Goal: Task Accomplishment & Management: Use online tool/utility

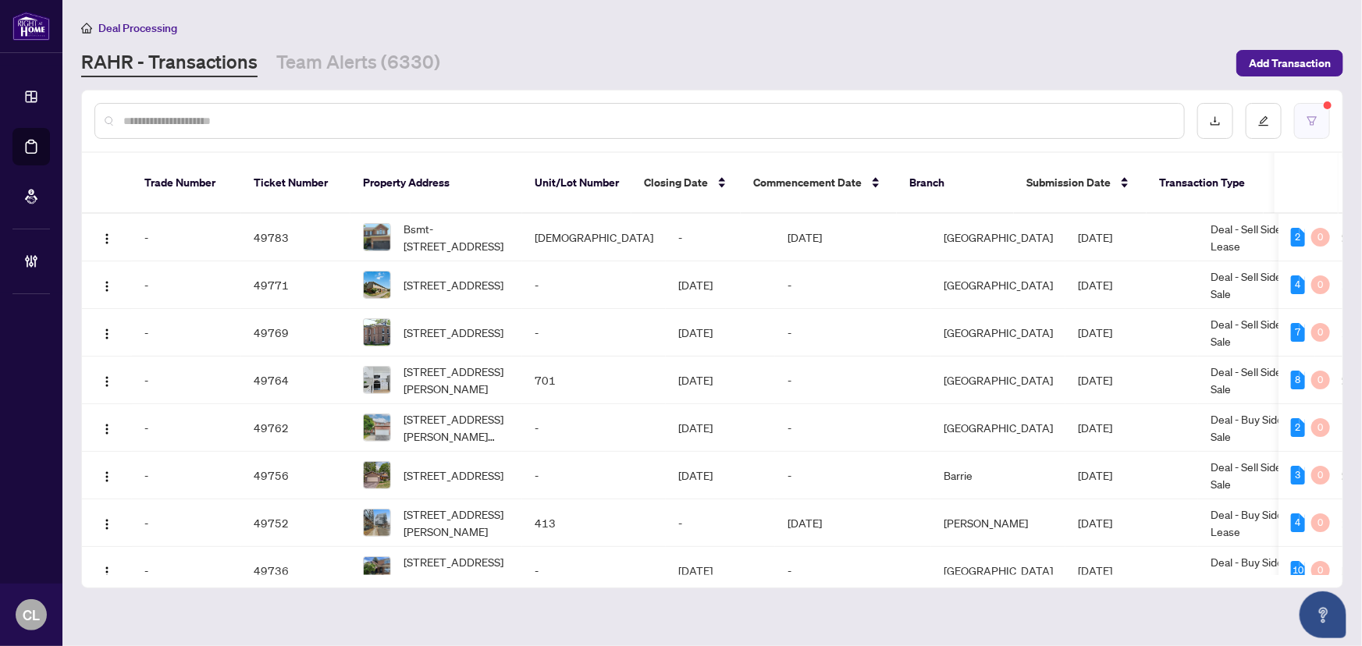
click at [1317, 109] on button "button" at bounding box center [1312, 121] width 36 height 36
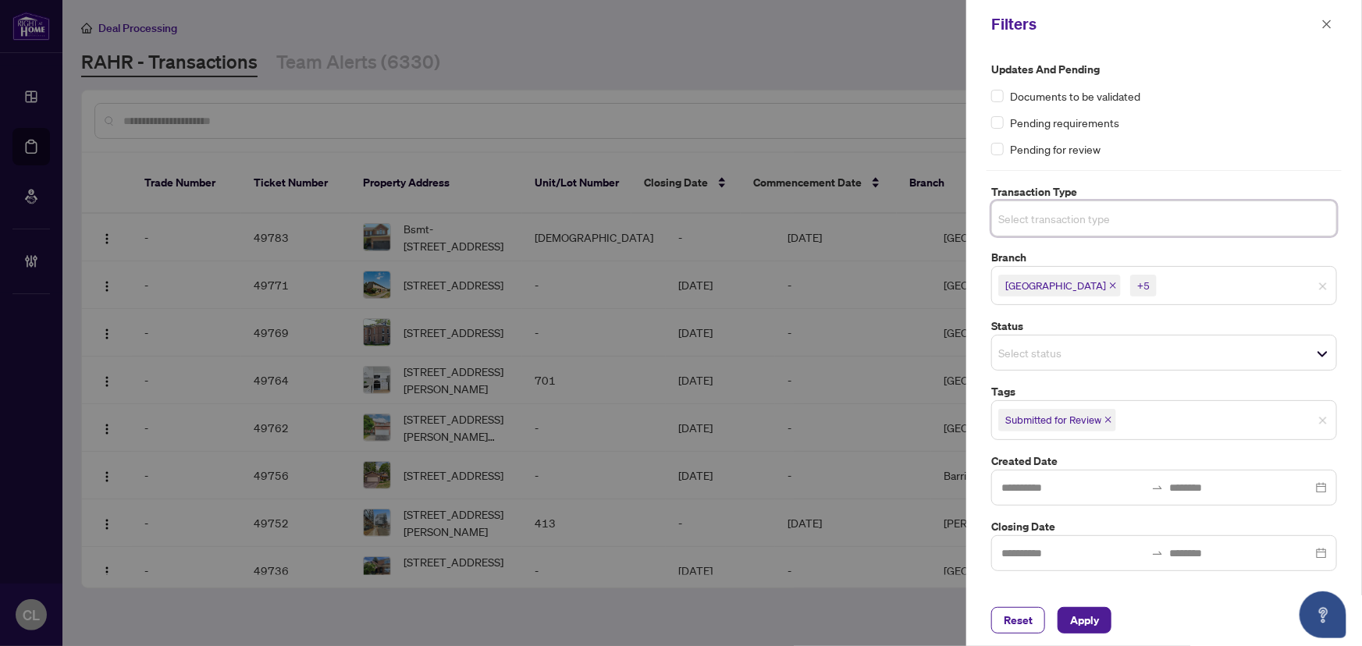
click at [1139, 215] on span "Select transaction type" at bounding box center [1164, 219] width 344 height 22
click at [1330, 23] on icon "close" at bounding box center [1326, 24] width 11 height 11
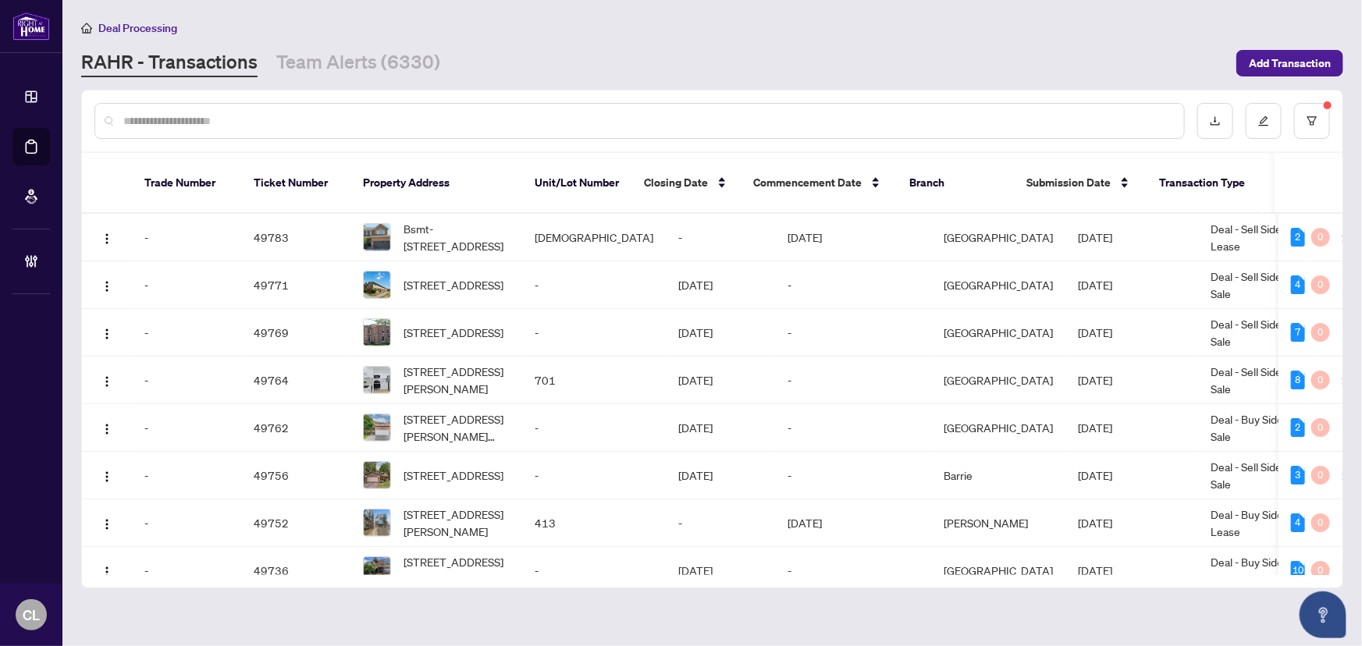
click at [1325, 101] on sup at bounding box center [1328, 105] width 8 height 8
click at [1322, 113] on button "button" at bounding box center [1312, 121] width 36 height 36
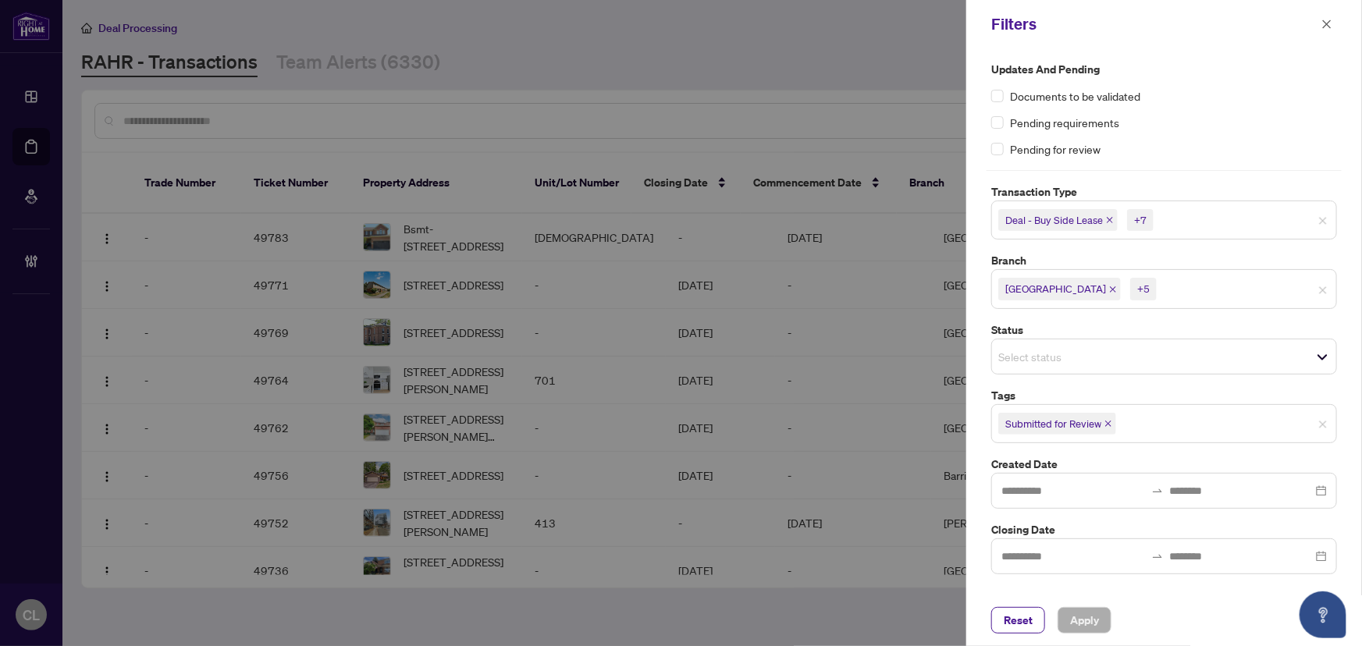
click at [1323, 226] on span "Deal - Buy Side Lease +7" at bounding box center [1164, 220] width 344 height 25
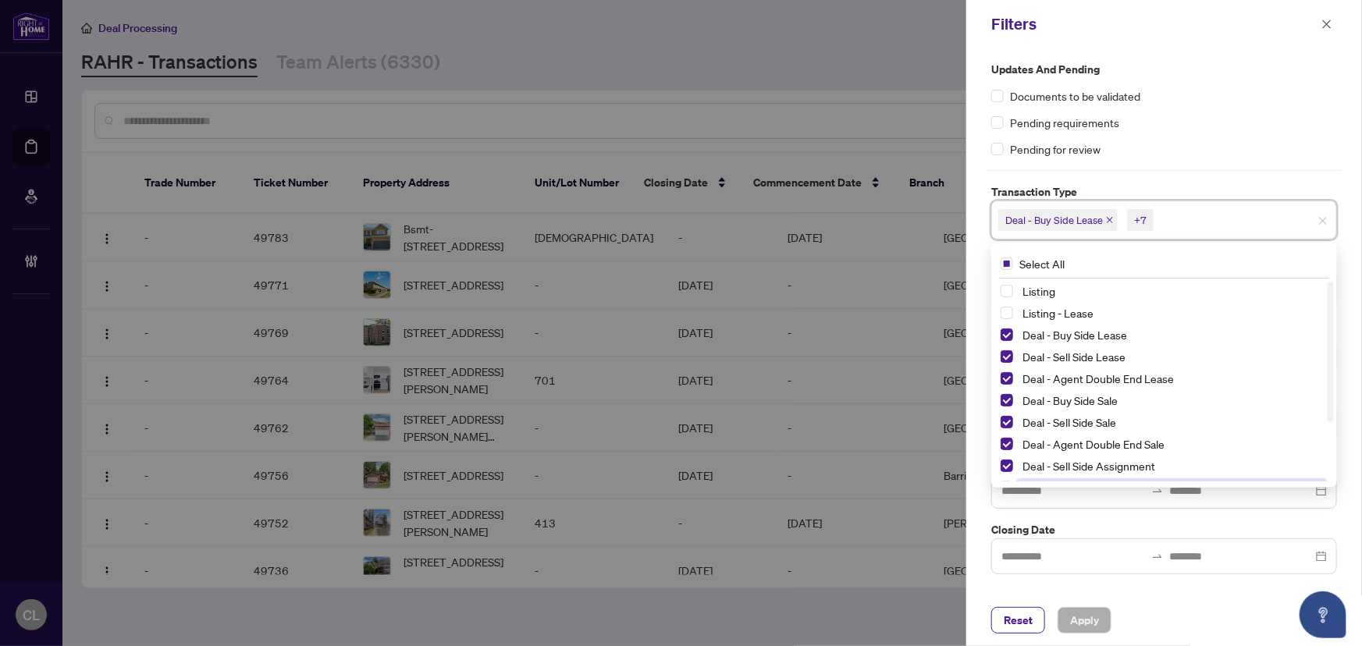
scroll to position [84, 0]
click at [1007, 425] on span "Select Deal - Referral Lease" at bounding box center [1007, 426] width 12 height 12
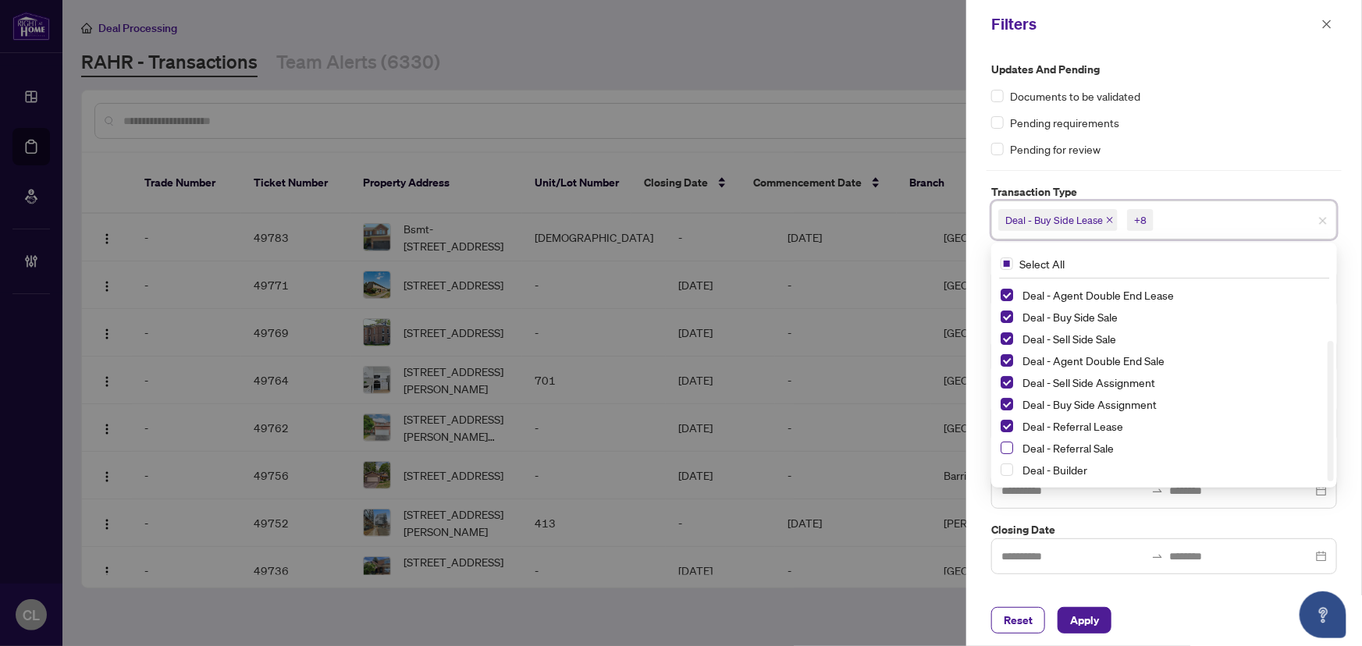
click at [1008, 447] on span "Select Deal - Referral Sale" at bounding box center [1007, 448] width 12 height 12
click at [1015, 471] on div "Deal - Builder" at bounding box center [1164, 469] width 327 height 19
click at [1009, 464] on span "Select Deal - Builder" at bounding box center [1007, 470] width 12 height 12
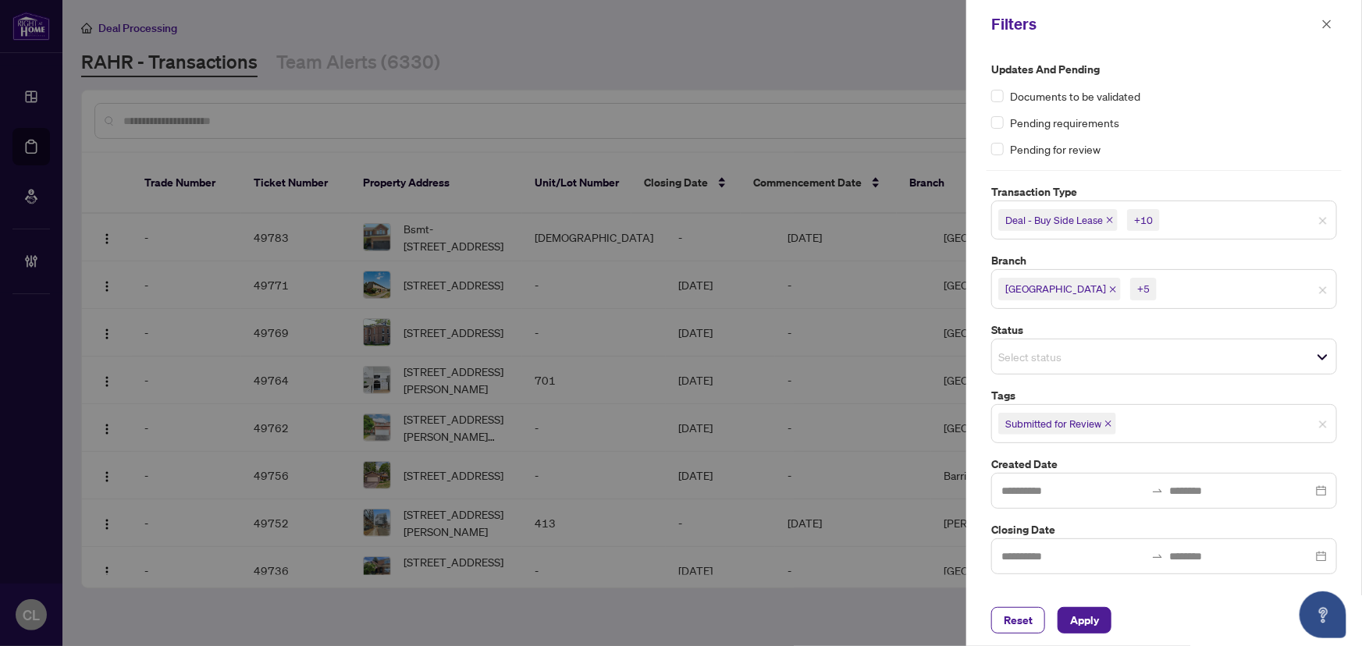
click at [1202, 216] on input "search" at bounding box center [1217, 220] width 109 height 19
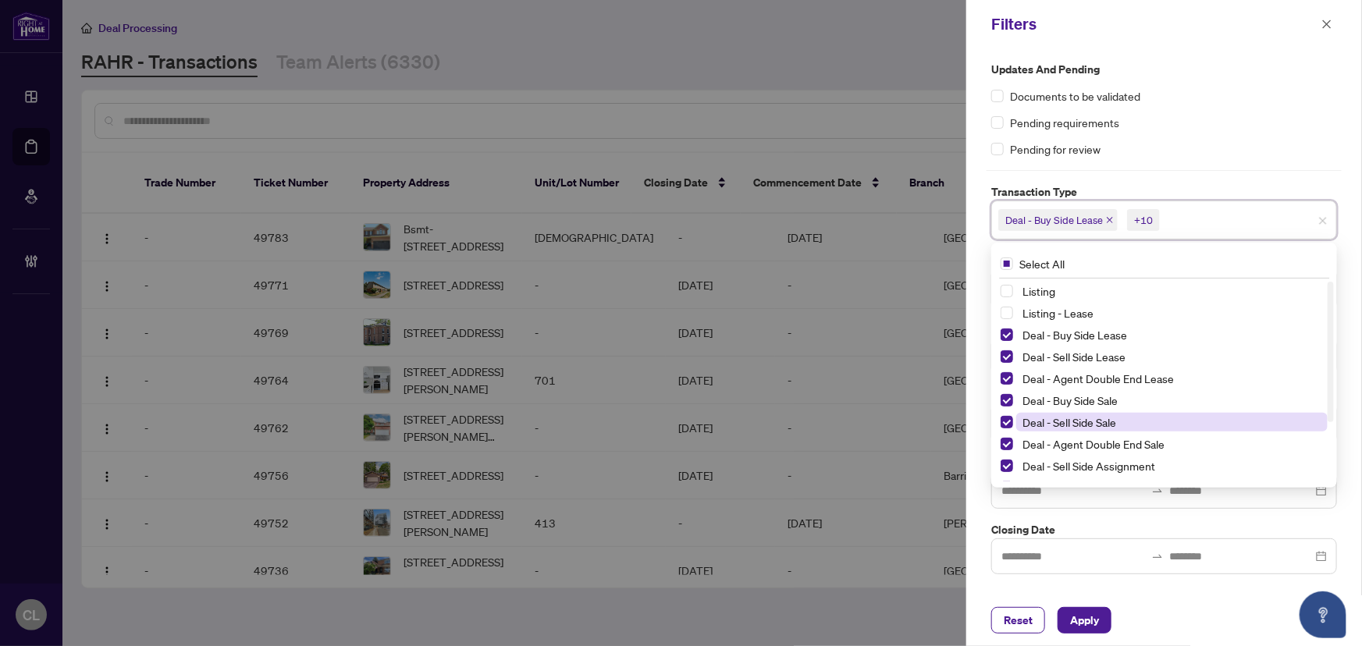
scroll to position [84, 0]
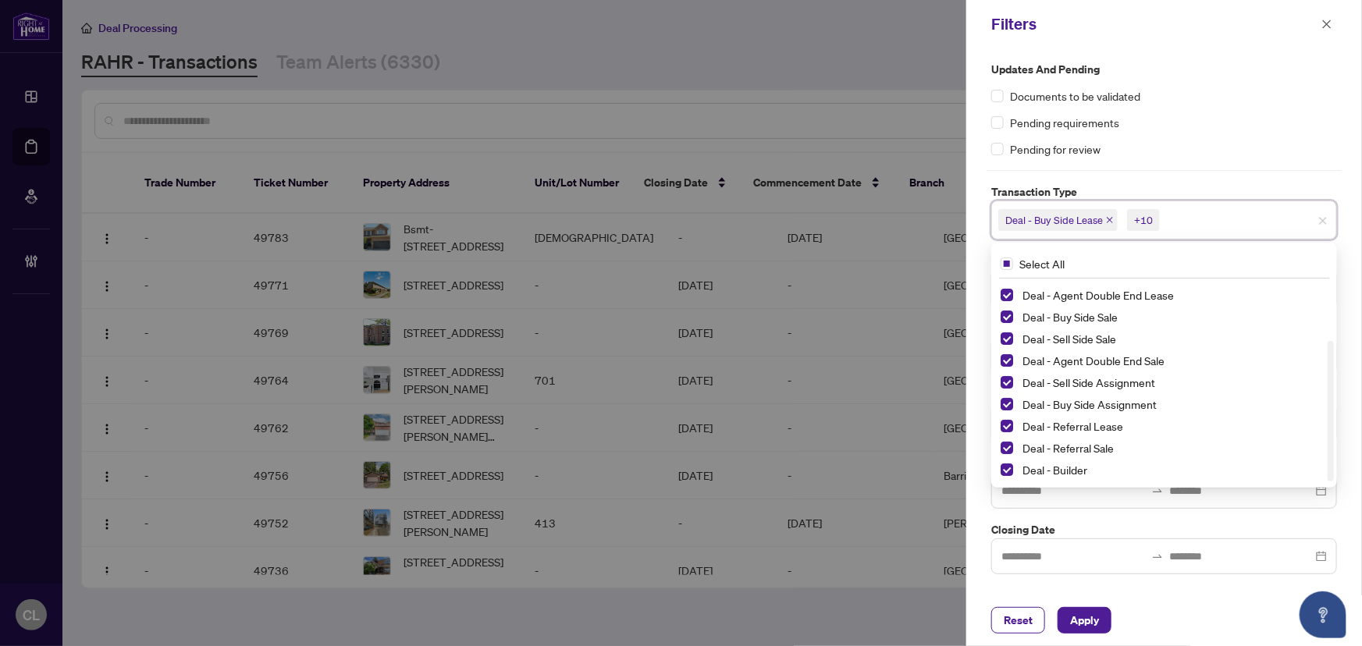
click at [875, 63] on div at bounding box center [681, 323] width 1362 height 646
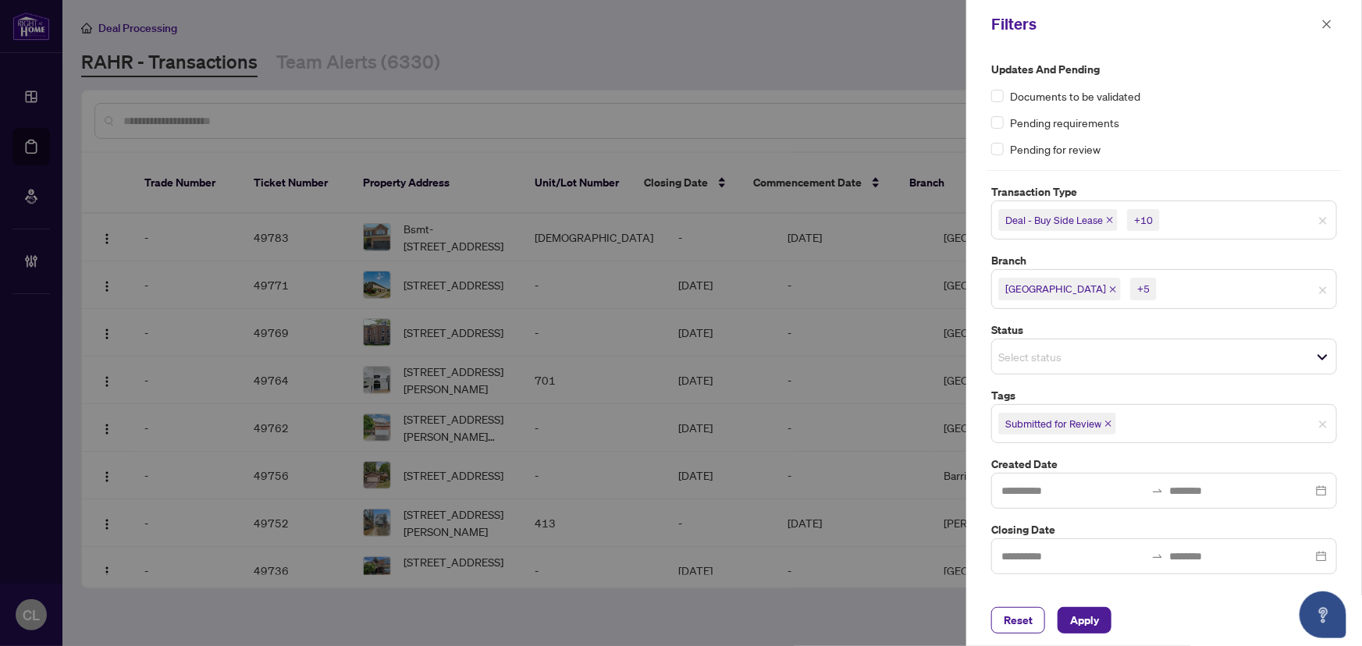
click at [1109, 288] on icon "close" at bounding box center [1113, 290] width 8 height 8
click at [1147, 280] on input "search" at bounding box center [1192, 289] width 109 height 19
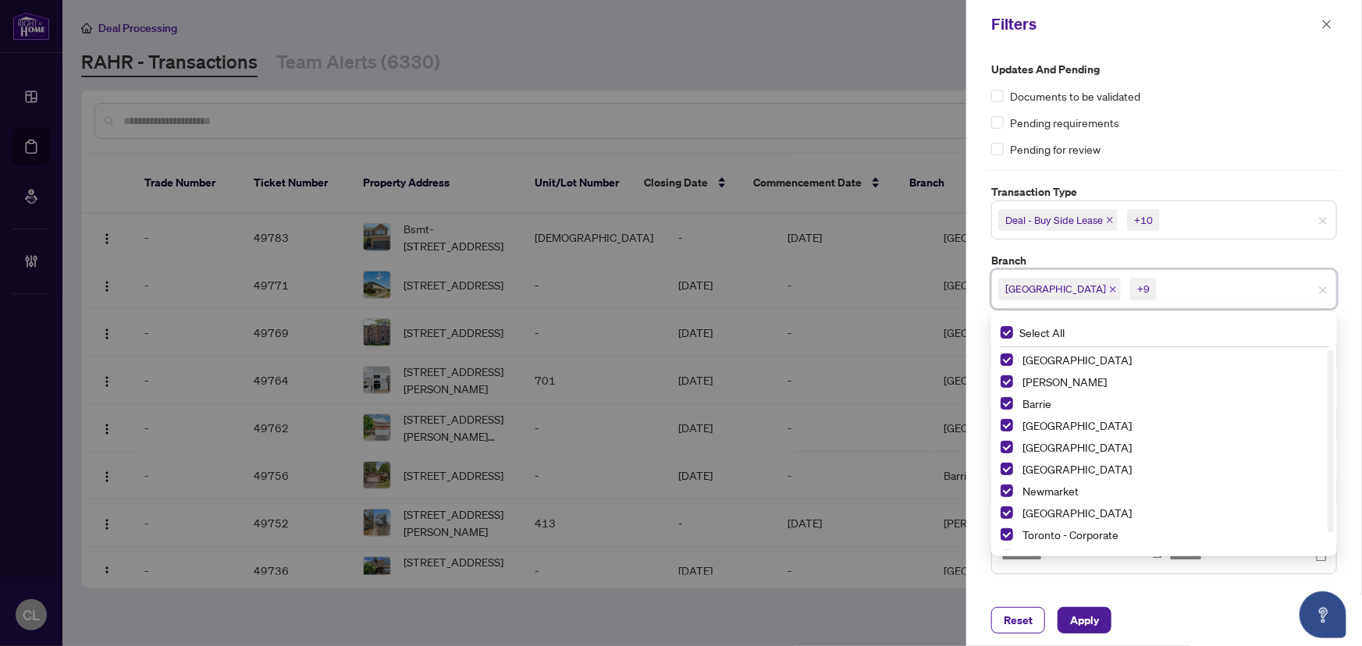
click at [734, 60] on div at bounding box center [681, 323] width 1362 height 646
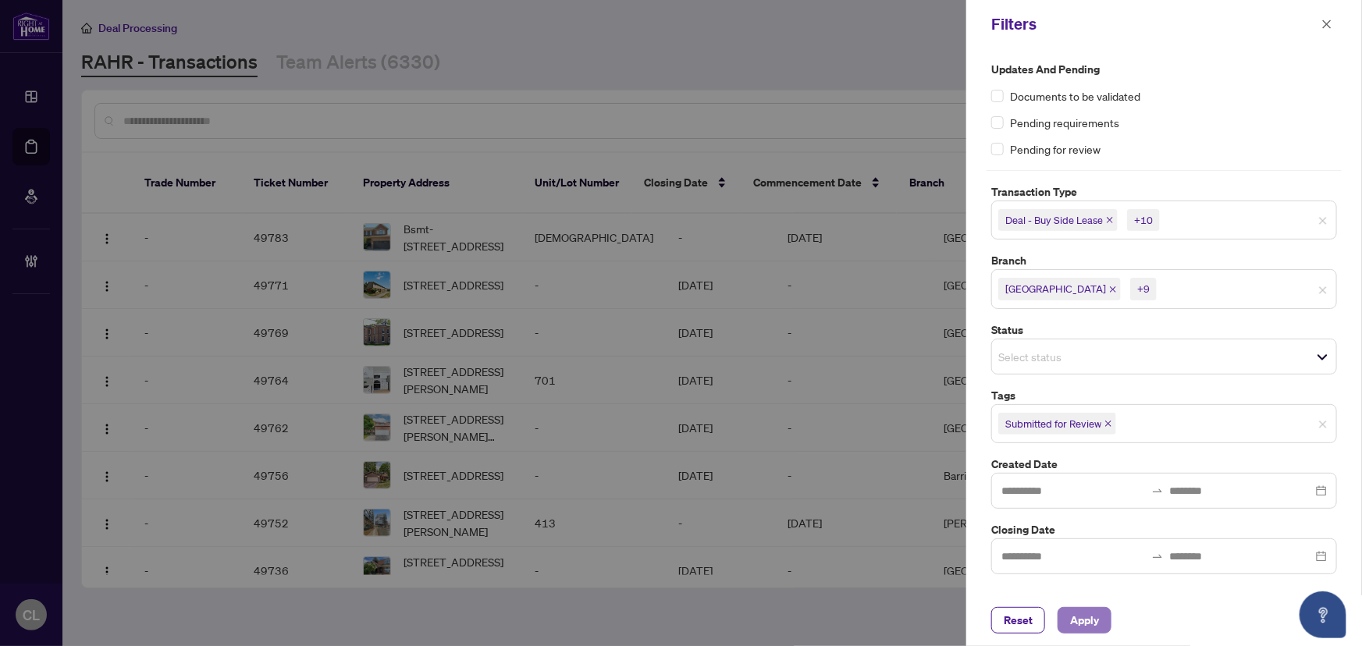
click at [1073, 627] on span "Apply" at bounding box center [1084, 620] width 29 height 25
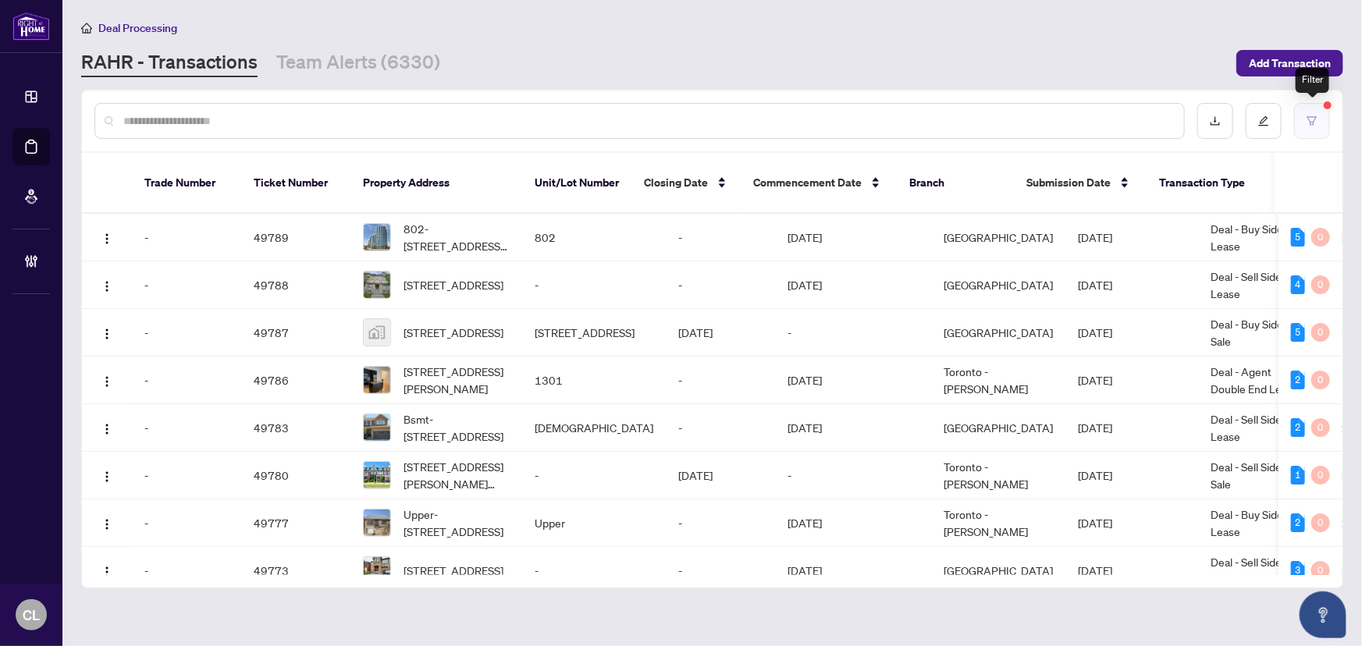
click at [1317, 116] on icon "filter" at bounding box center [1312, 121] width 11 height 11
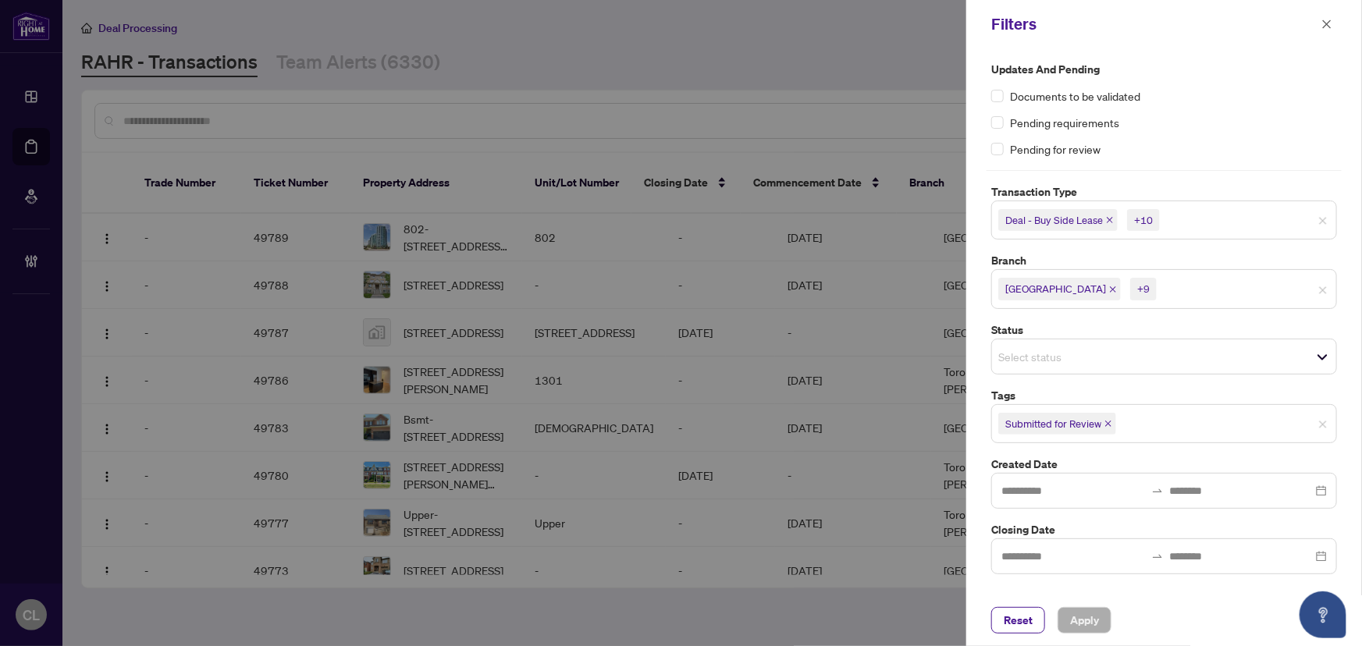
click at [765, 41] on div at bounding box center [681, 323] width 1362 height 646
click at [1325, 23] on icon "close" at bounding box center [1326, 24] width 11 height 11
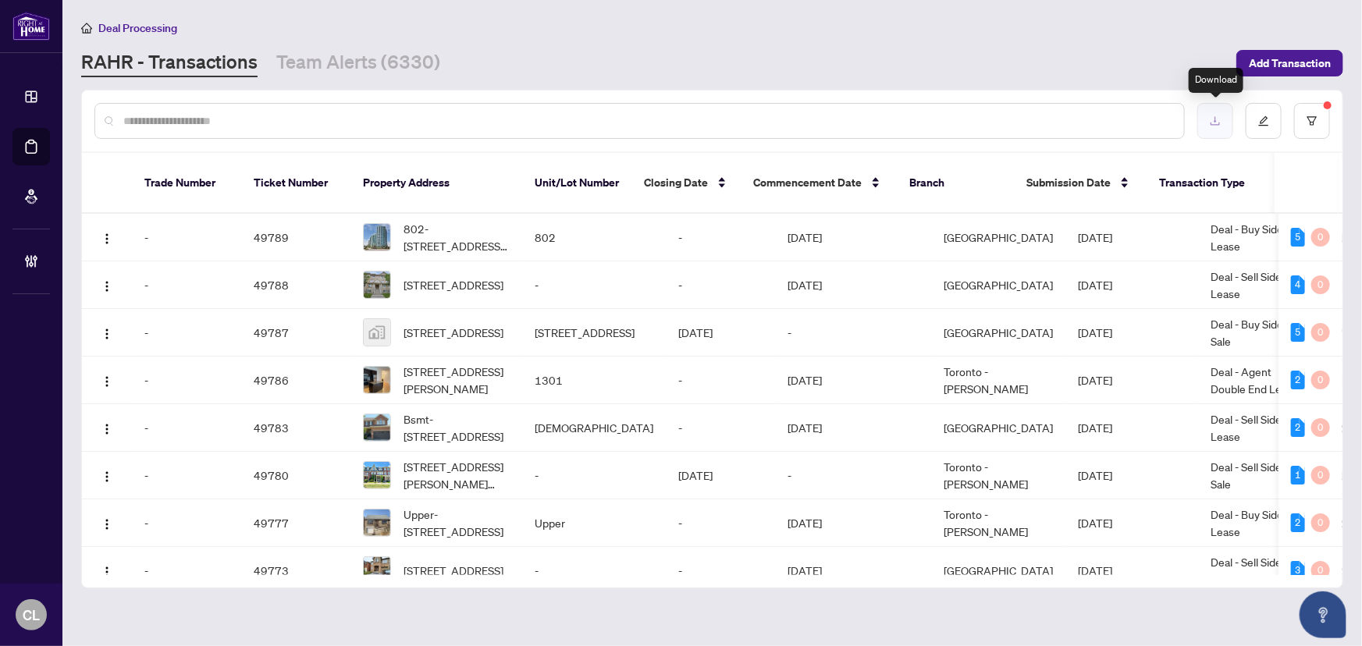
click at [1208, 117] on button "button" at bounding box center [1215, 121] width 36 height 36
click at [221, 121] on input "text" at bounding box center [647, 120] width 1048 height 17
paste input "*****"
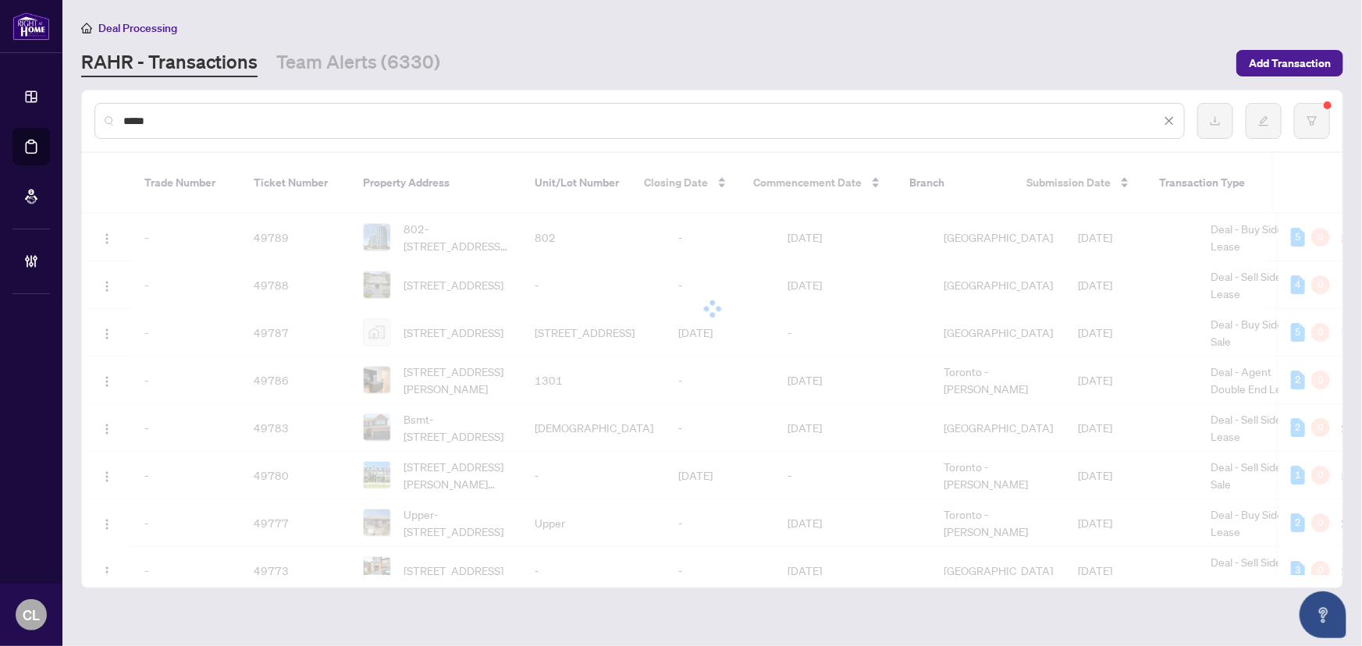
type input "*****"
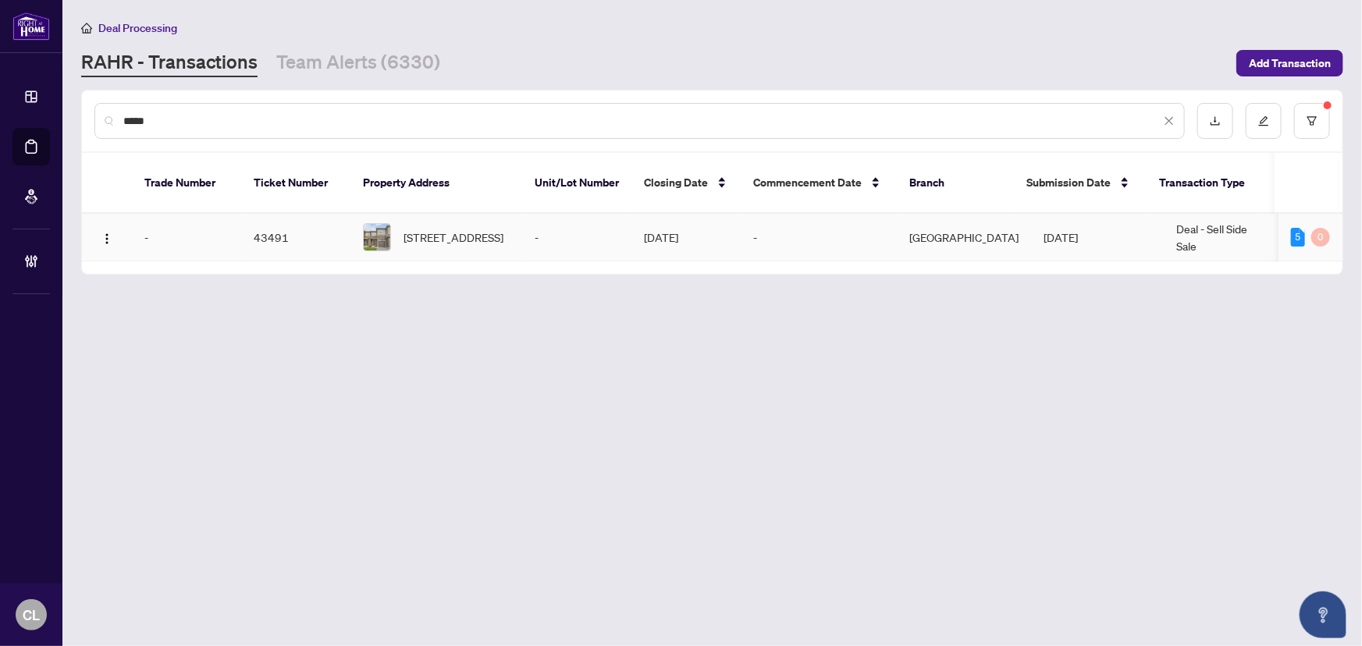
click at [399, 223] on div "[STREET_ADDRESS]" at bounding box center [436, 237] width 147 height 28
